Goal: Transaction & Acquisition: Download file/media

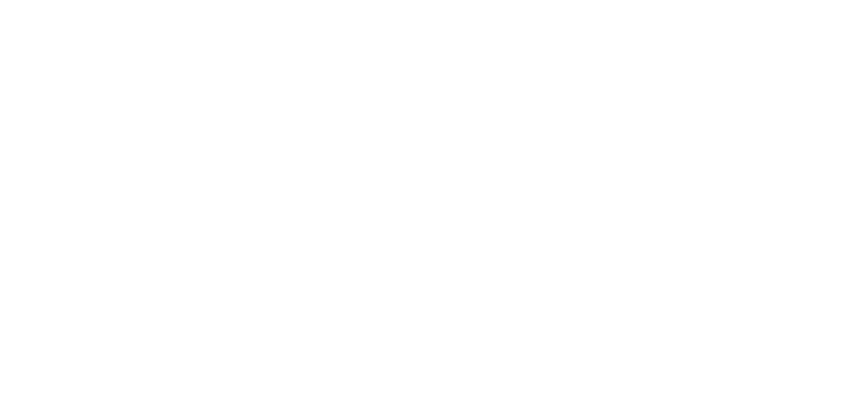
click at [495, 0] on html at bounding box center [429, 0] width 858 height 0
click at [612, 0] on html at bounding box center [429, 0] width 858 height 0
click at [440, 0] on html at bounding box center [429, 0] width 858 height 0
click at [336, 0] on html at bounding box center [429, 0] width 858 height 0
click at [272, 0] on html at bounding box center [429, 0] width 858 height 0
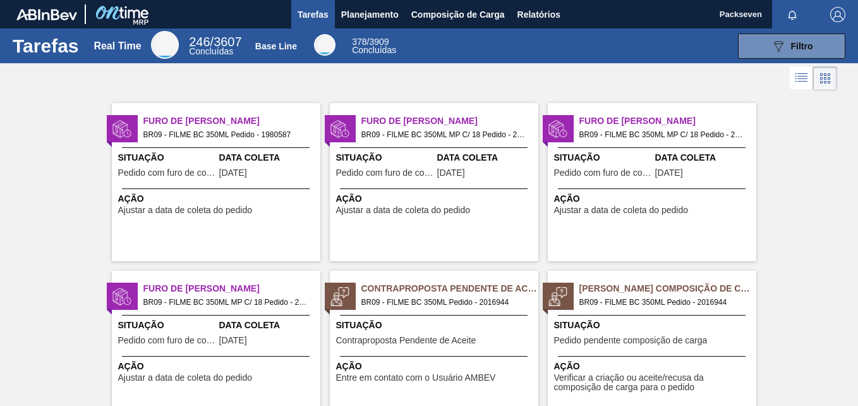
click at [731, 79] on div at bounding box center [429, 78] width 858 height 30
click at [351, 13] on span "Planejamento" at bounding box center [370, 14] width 58 height 15
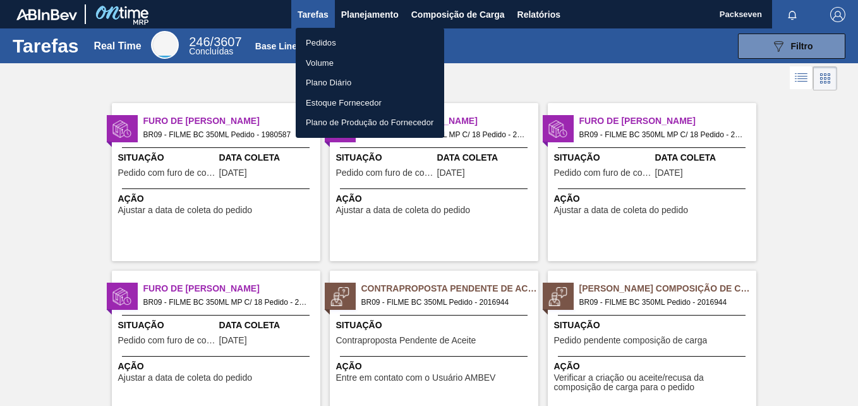
click at [557, 12] on div at bounding box center [429, 203] width 858 height 406
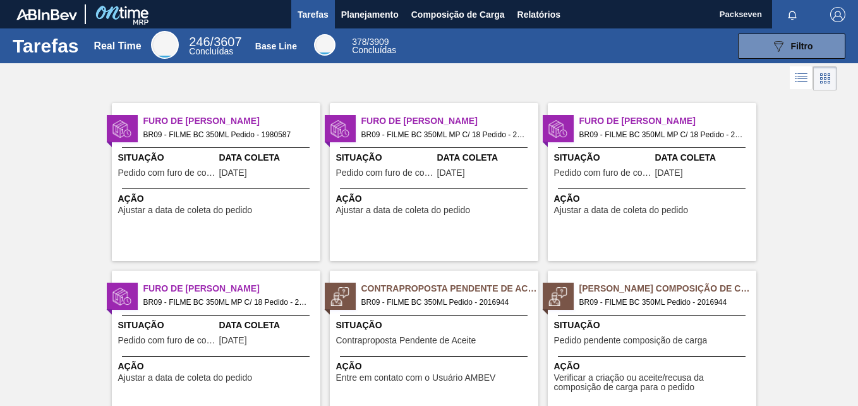
click at [523, 0] on body "Tarefas Planejamento Composição de Carga Relatórios Packseven Marcar todas como…" at bounding box center [429, 0] width 858 height 0
click at [543, 16] on span "Relatórios" at bounding box center [539, 14] width 43 height 15
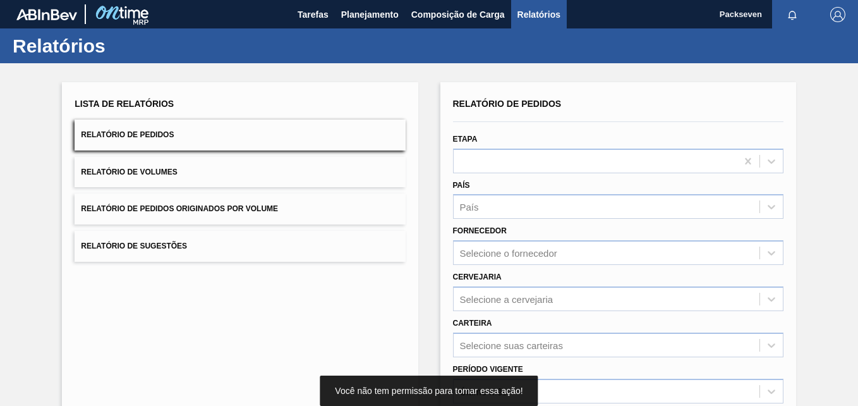
click at [185, 129] on button "Relatório de Pedidos" at bounding box center [240, 134] width 330 height 31
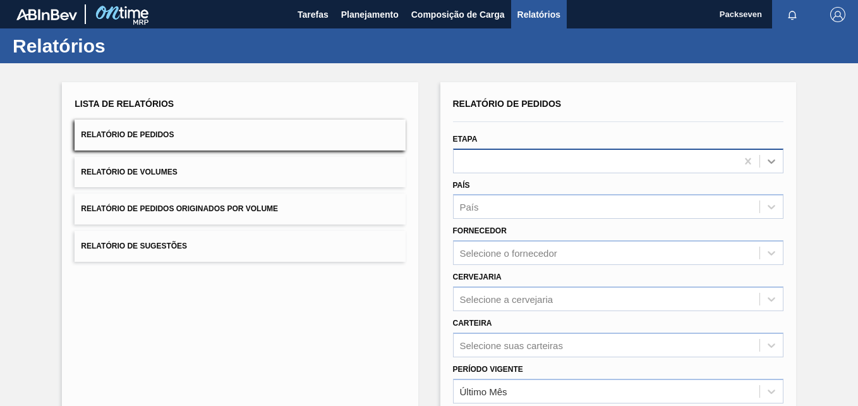
click at [770, 156] on icon at bounding box center [771, 161] width 13 height 13
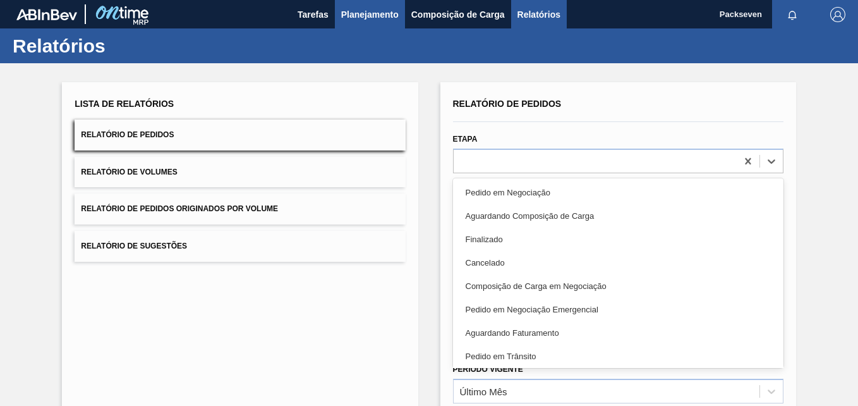
click at [335, 13] on button "Planejamento" at bounding box center [370, 14] width 70 height 28
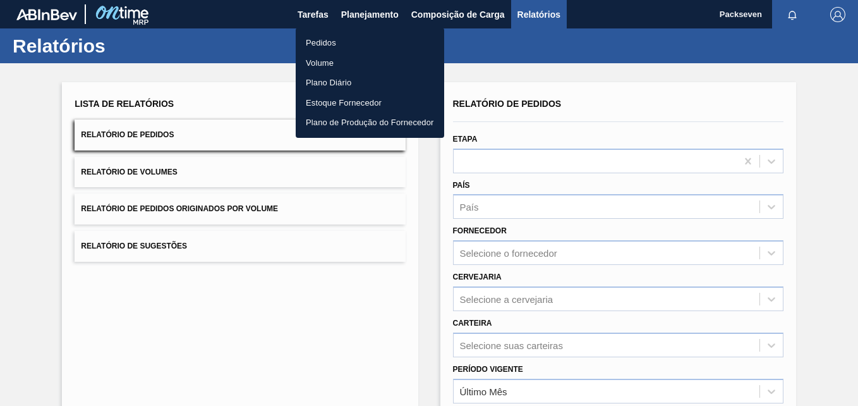
click at [333, 35] on li "Pedidos" at bounding box center [370, 43] width 148 height 20
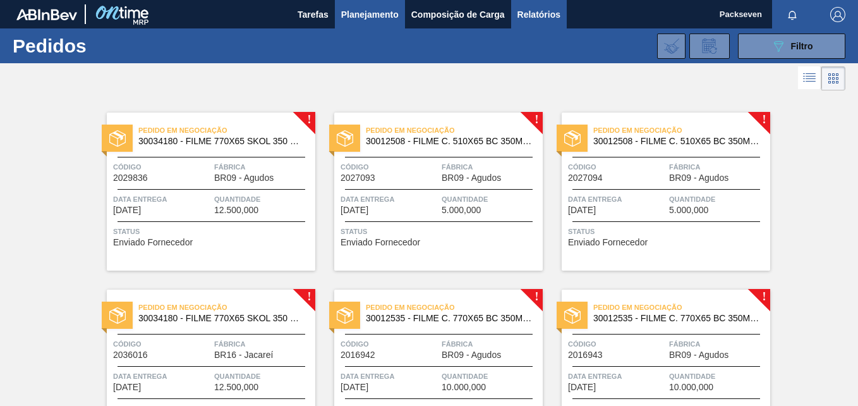
click at [514, 16] on button "Relatórios" at bounding box center [539, 14] width 56 height 28
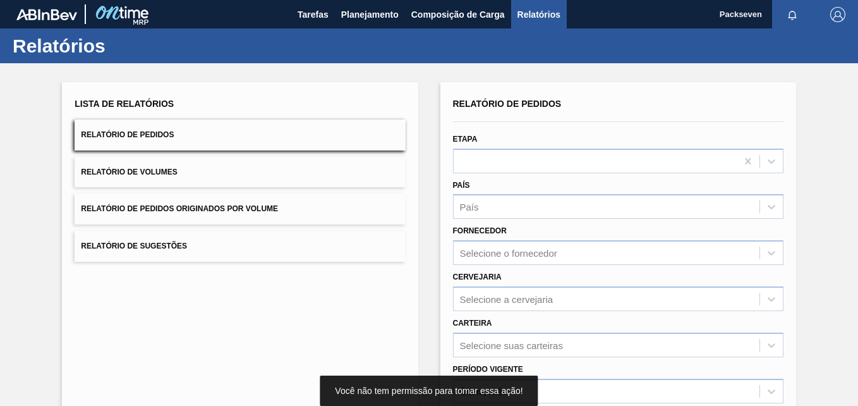
click at [342, 138] on button "Relatório de Pedidos" at bounding box center [240, 134] width 330 height 31
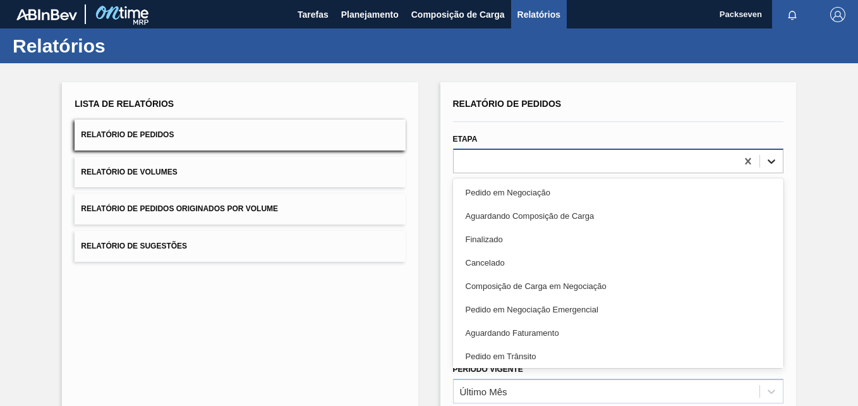
click at [765, 159] on icon at bounding box center [771, 161] width 13 height 13
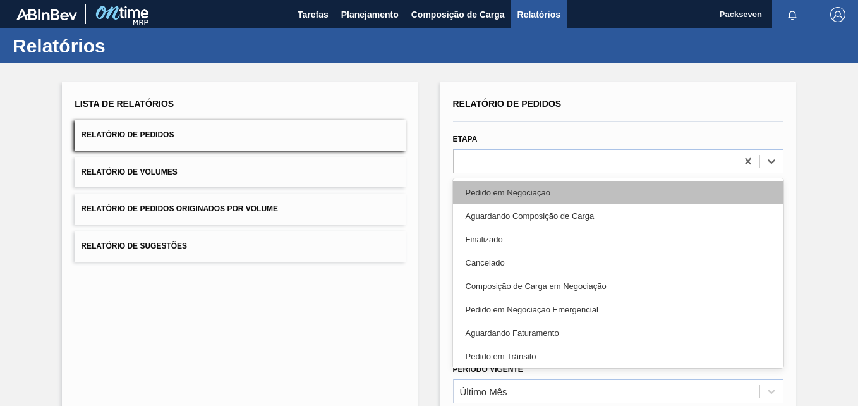
click at [559, 187] on div "Pedido em Negociação" at bounding box center [618, 192] width 330 height 23
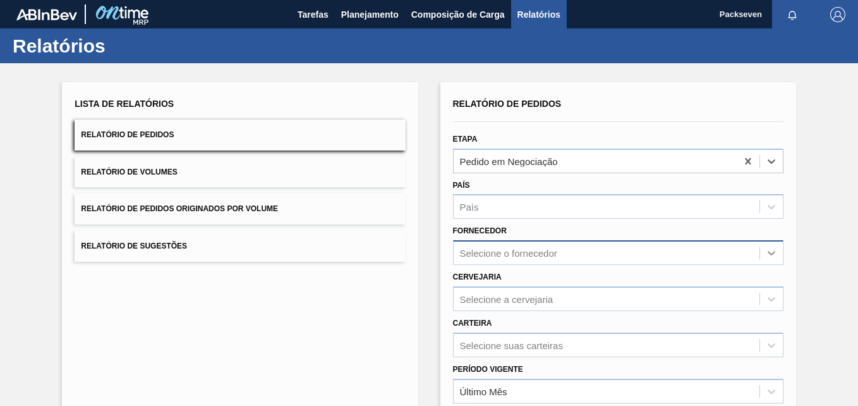
click at [772, 253] on icon at bounding box center [772, 253] width 8 height 4
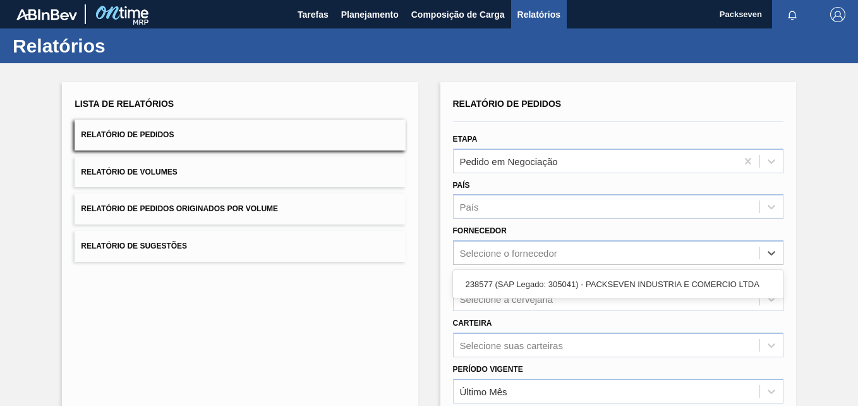
click at [619, 289] on div "238577 (SAP Legado: 305041) - PACKSEVEN INDUSTRIA E COMERCIO LTDA" at bounding box center [618, 283] width 330 height 23
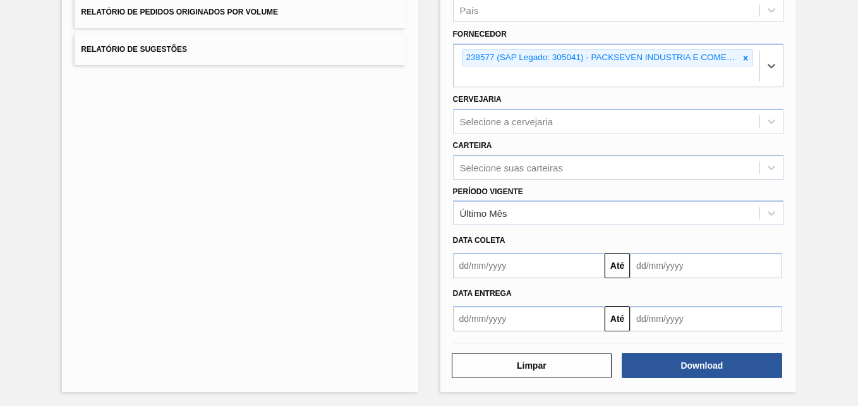
scroll to position [198, 0]
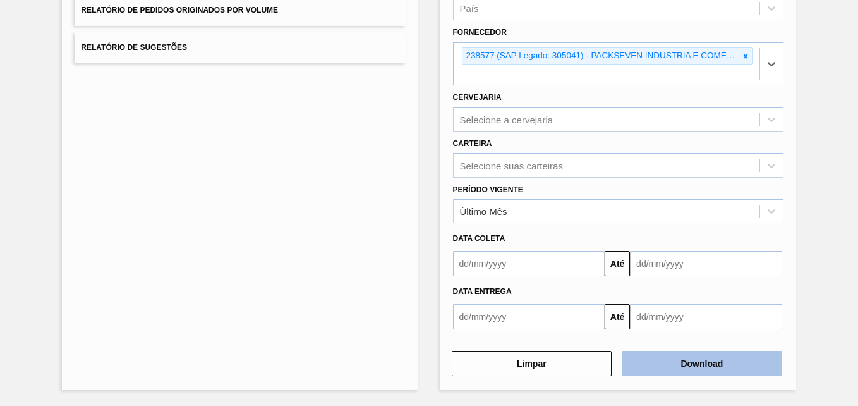
click at [689, 357] on button "Download" at bounding box center [702, 363] width 160 height 25
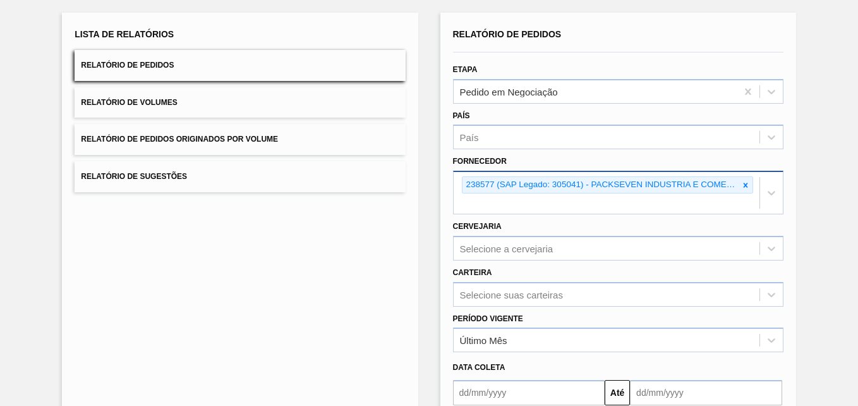
scroll to position [0, 0]
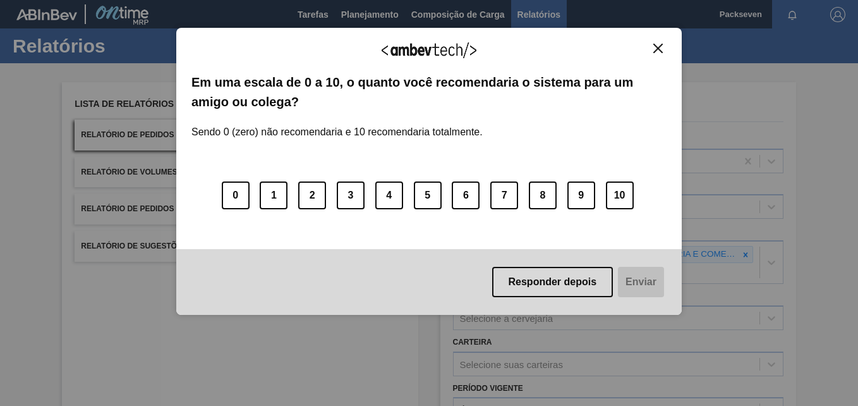
click at [653, 53] on img "Close" at bounding box center [657, 48] width 9 height 9
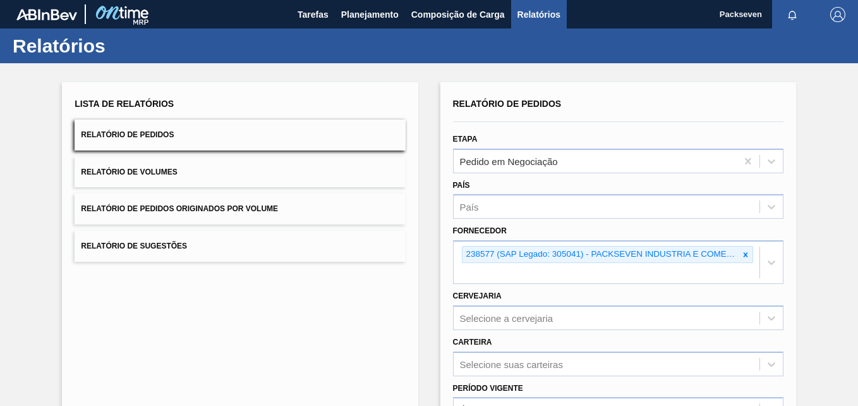
click at [344, 358] on div "Lista de Relatórios Relatório de Pedidos Relatório de Volumes Relatório de Pedi…" at bounding box center [240, 335] width 356 height 506
click at [217, 315] on div "Lista de Relatórios Relatório de Pedidos Relatório de Volumes Relatório de Pedi…" at bounding box center [240, 335] width 356 height 506
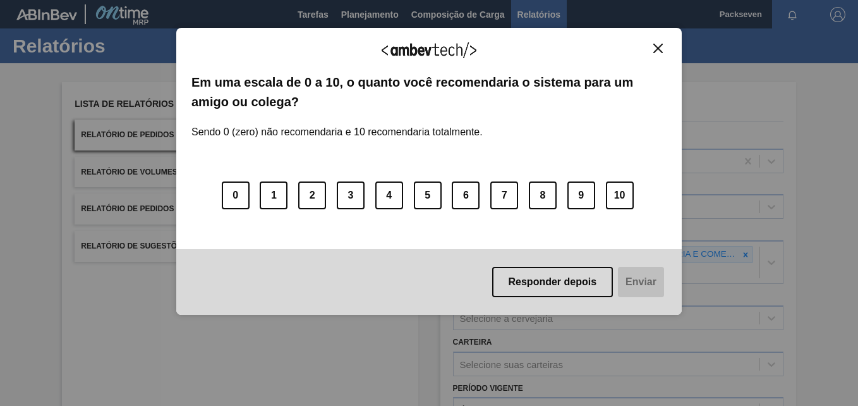
click at [663, 44] on button "Close" at bounding box center [658, 48] width 17 height 11
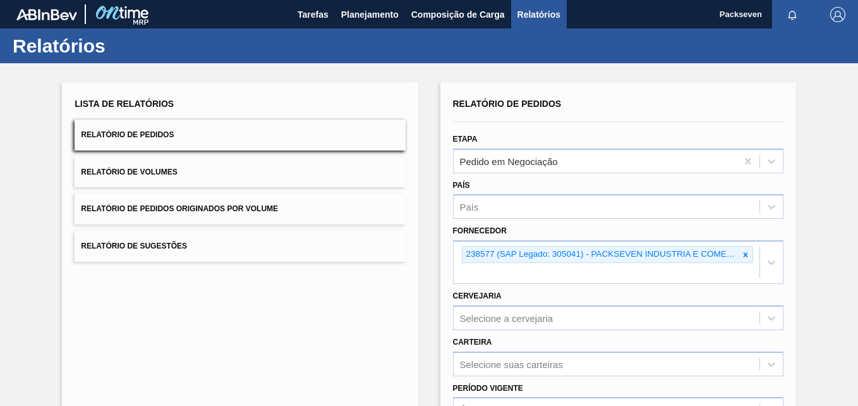
scroll to position [190, 0]
